Goal: Transaction & Acquisition: Purchase product/service

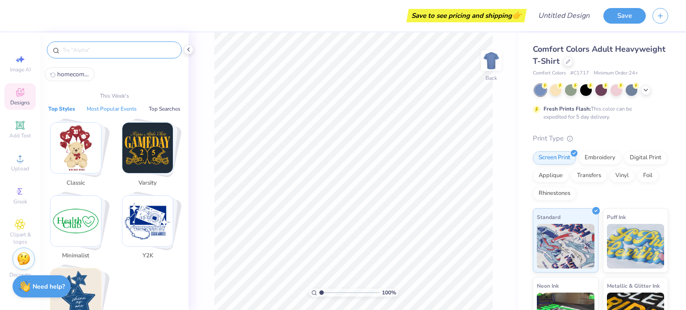
click at [137, 108] on button "Most Popular Events" at bounding box center [111, 108] width 55 height 9
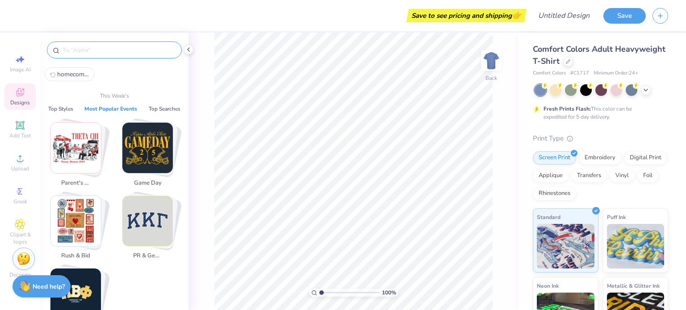
click at [86, 226] on img "Stack Card Button Rush & Bid" at bounding box center [75, 221] width 50 height 50
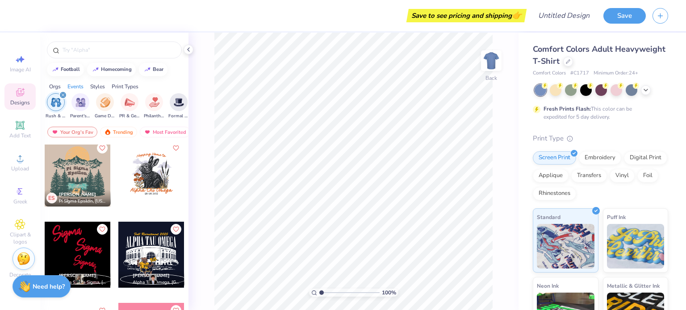
scroll to position [1548, 0]
click at [78, 178] on div at bounding box center [78, 174] width 66 height 66
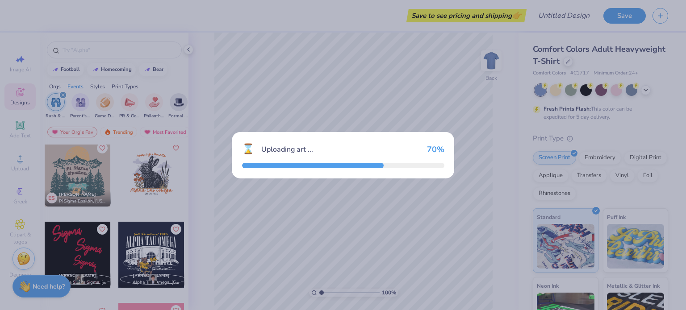
click at [497, 60] on div "⌛ Uploading art ... 70 %" at bounding box center [343, 155] width 686 height 310
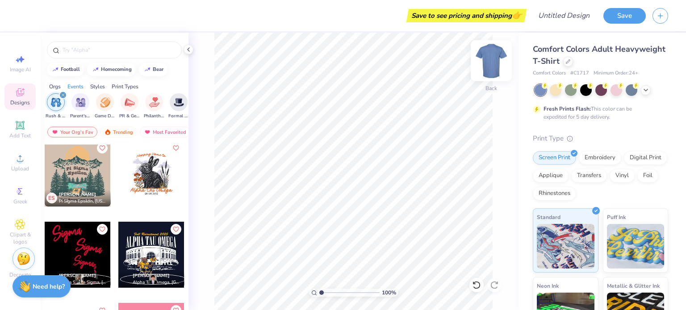
click at [488, 66] on img at bounding box center [491, 61] width 36 height 36
click at [67, 173] on div at bounding box center [78, 174] width 66 height 66
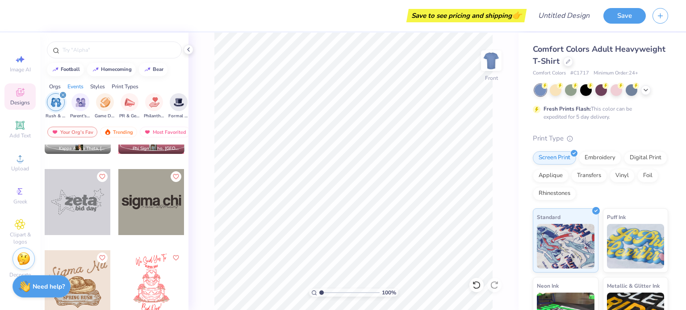
scroll to position [1764, 0]
